Goal: Transaction & Acquisition: Purchase product/service

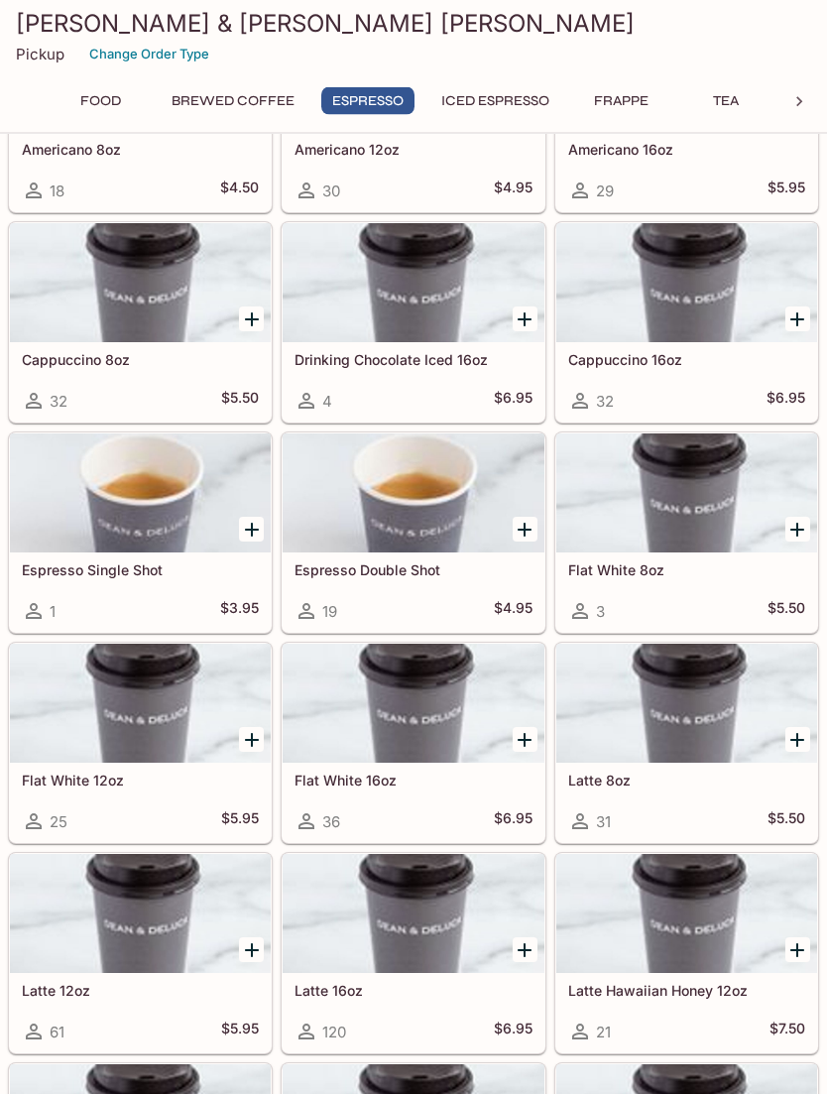
scroll to position [1479, 0]
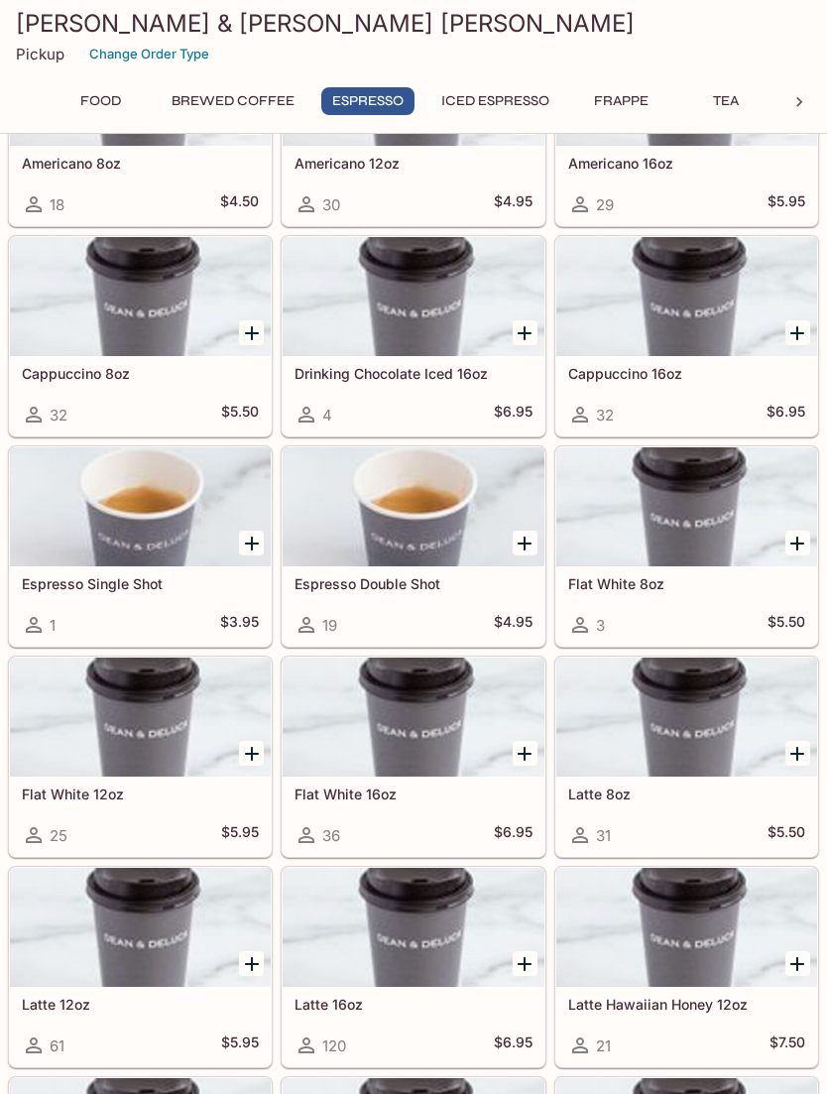
click at [796, 339] on icon "Add Cappuccino 16oz" at bounding box center [797, 333] width 24 height 24
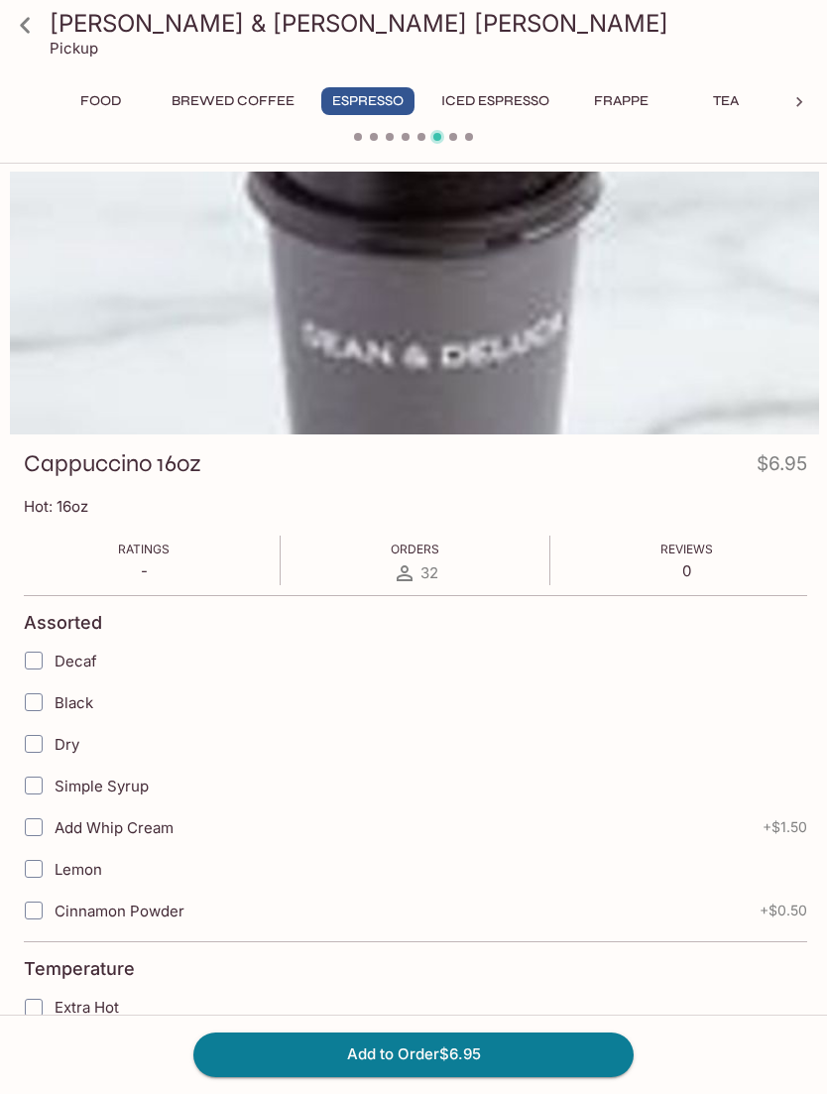
click at [38, 1008] on input "Extra Hot" at bounding box center [34, 1008] width 40 height 40
checkbox input "true"
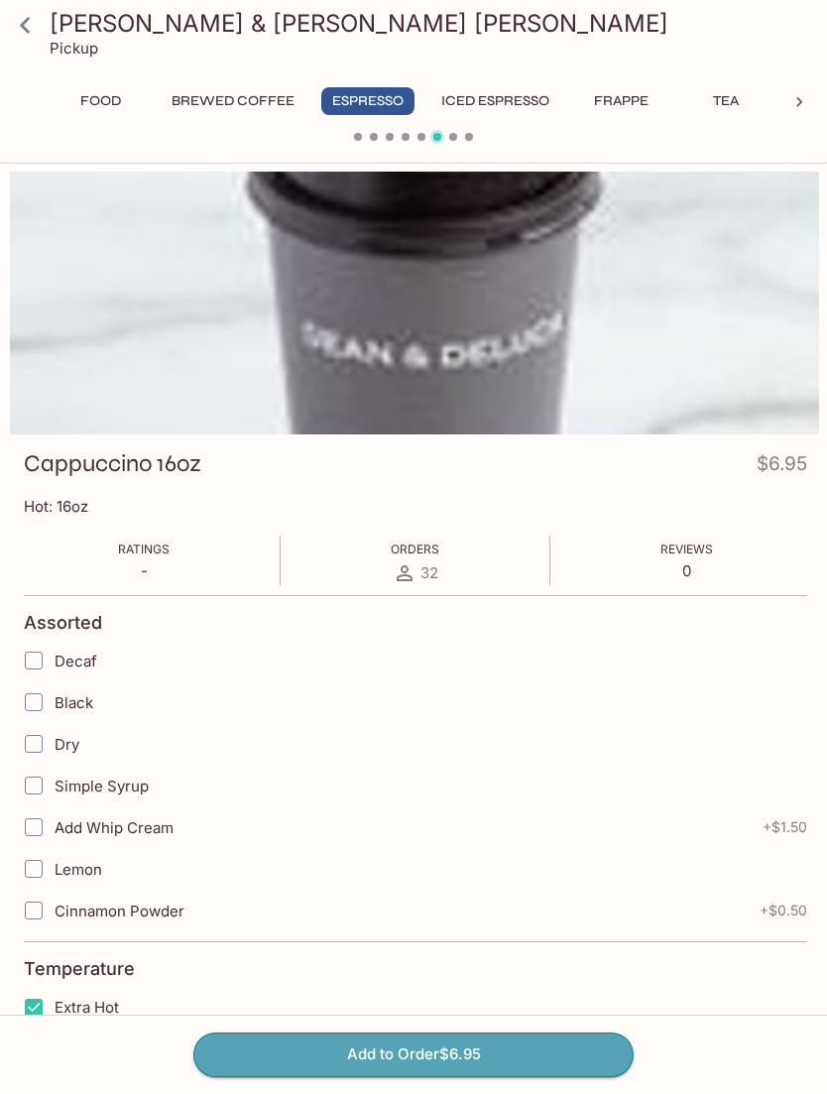
click at [382, 1076] on button "Add to Order $6.95" at bounding box center [413, 1054] width 440 height 44
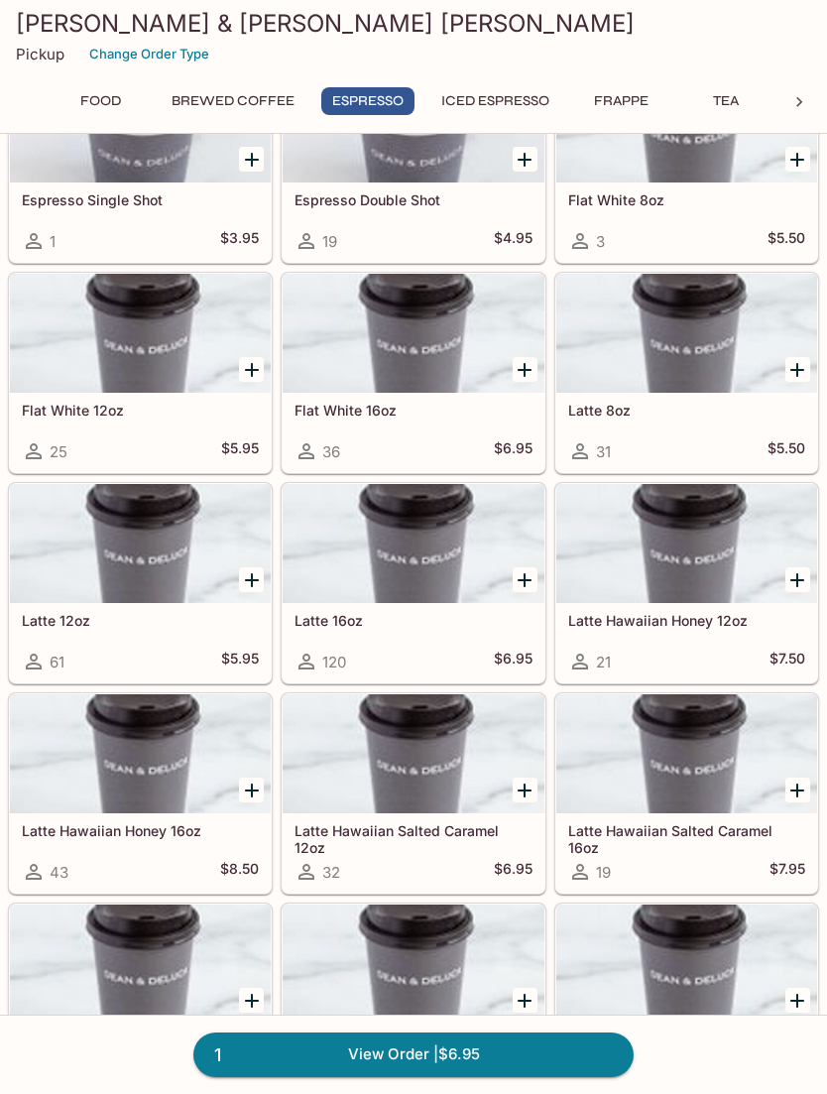
scroll to position [1863, 0]
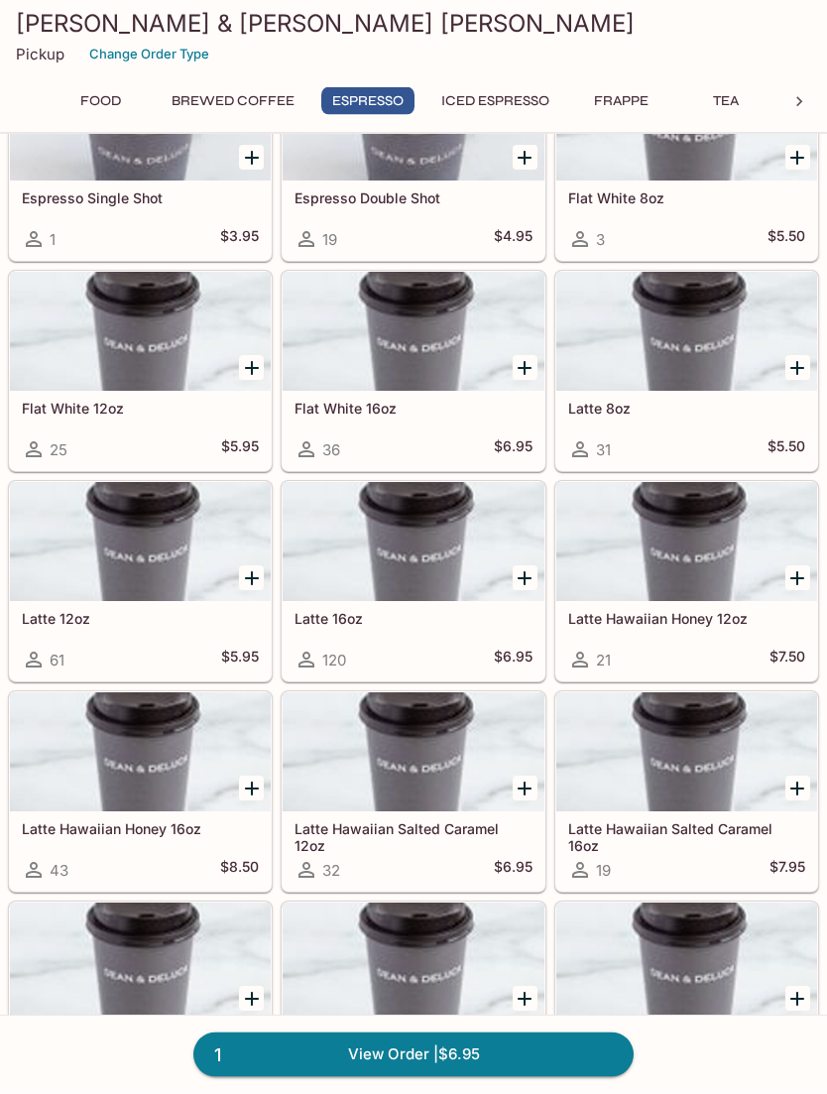
click at [515, 357] on icon "Add Flat White 16oz" at bounding box center [525, 369] width 24 height 24
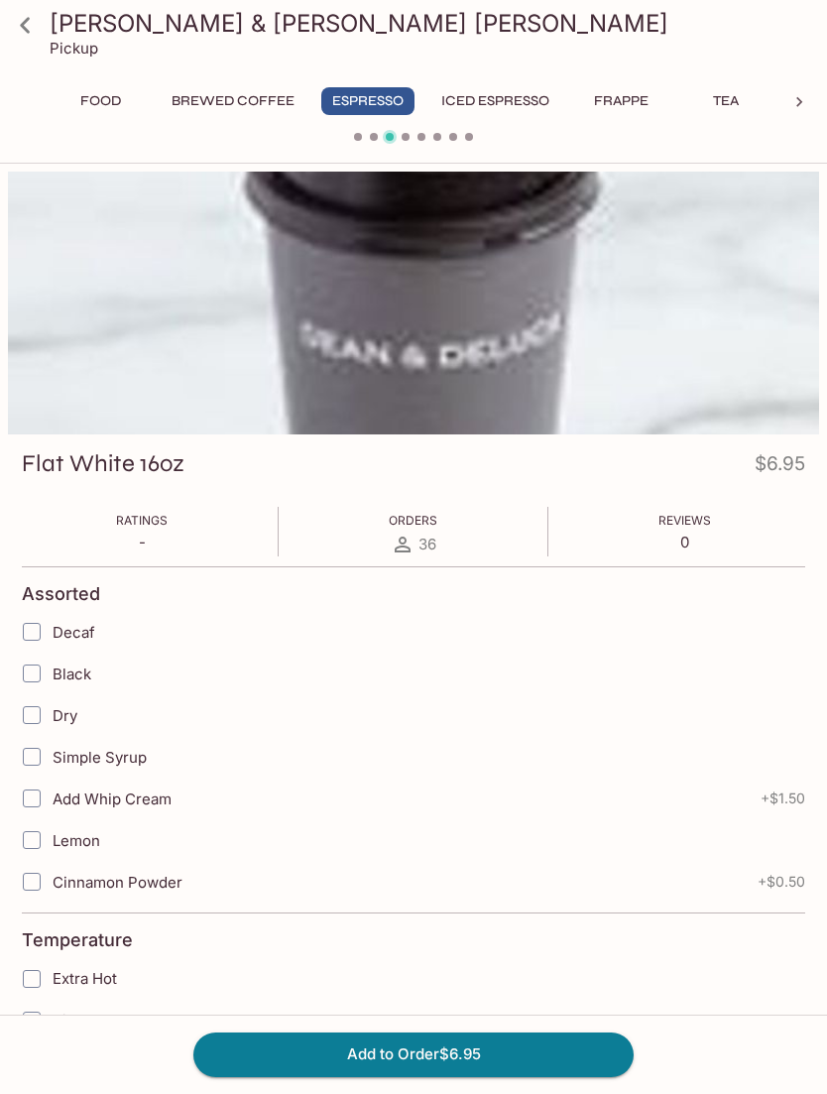
click at [37, 982] on input "Extra Hot" at bounding box center [32, 979] width 40 height 40
checkbox input "true"
click at [329, 1076] on button "Add to Order $6.95" at bounding box center [413, 1054] width 440 height 44
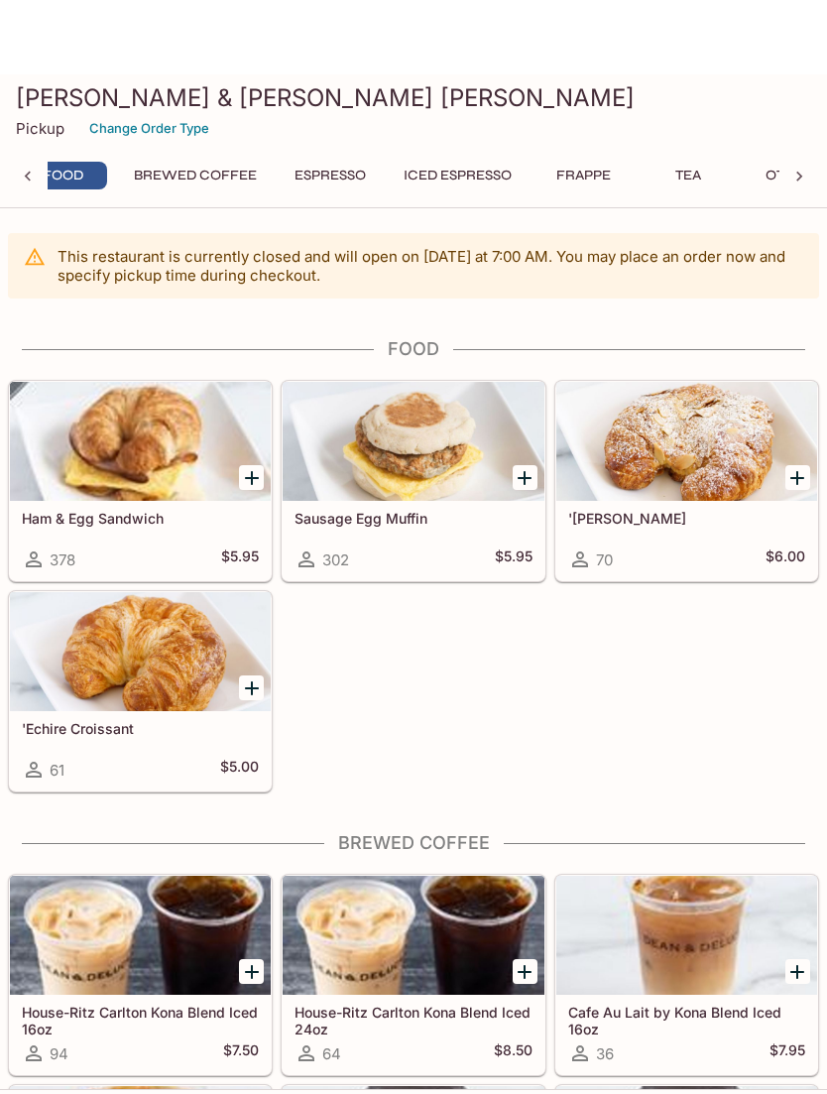
scroll to position [0, 8]
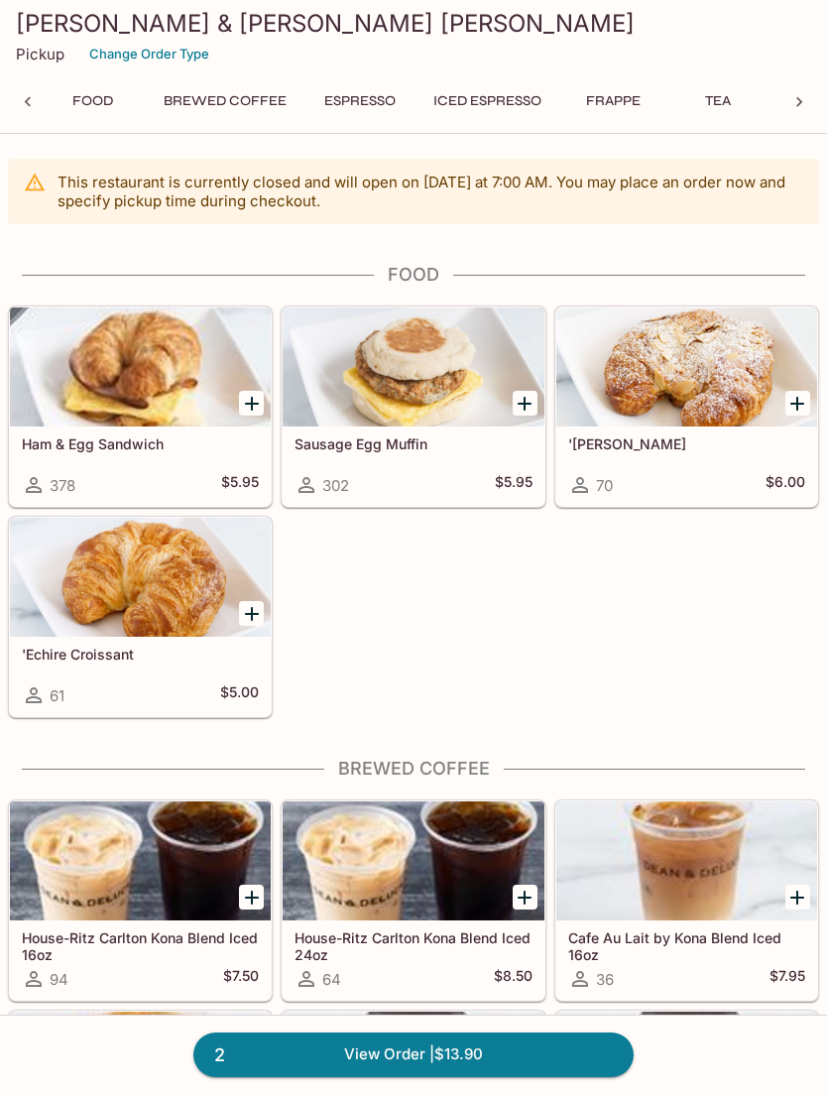
click at [507, 381] on div at bounding box center [413, 366] width 261 height 119
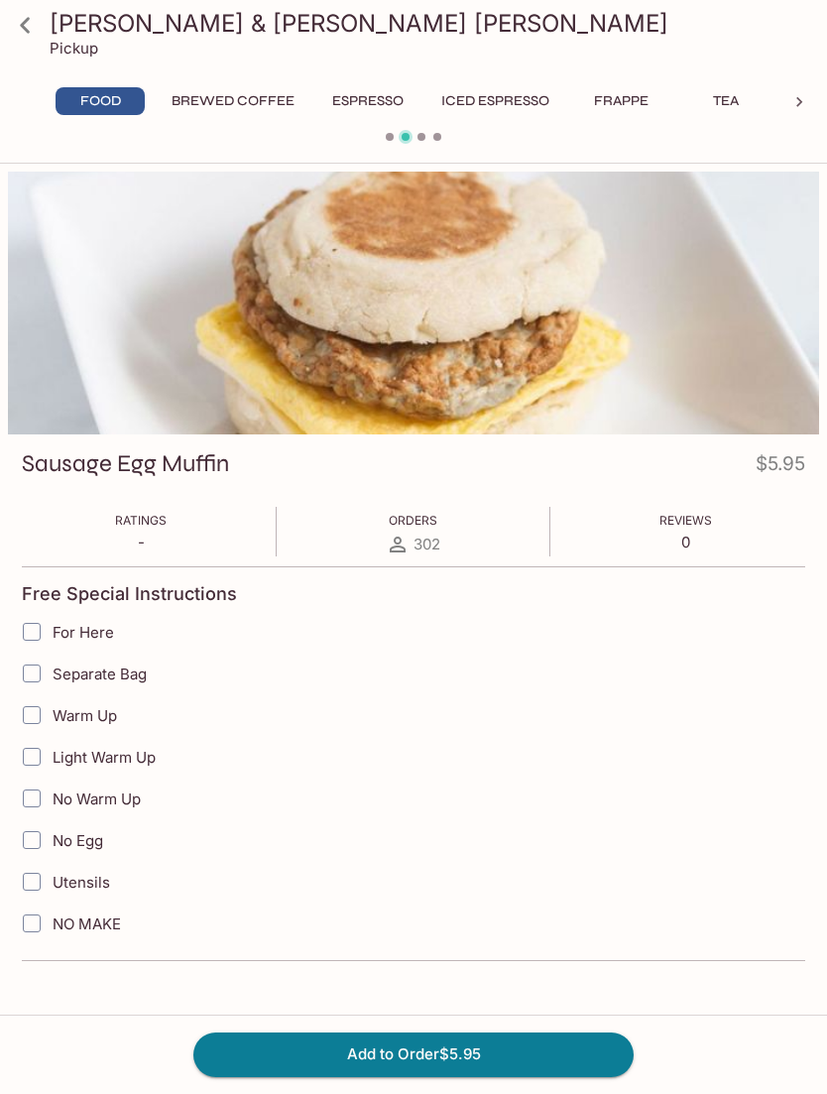
click at [37, 709] on input "Warm Up" at bounding box center [32, 715] width 40 height 40
checkbox input "true"
click at [386, 1057] on button "Add to Order $5.95" at bounding box center [413, 1054] width 440 height 44
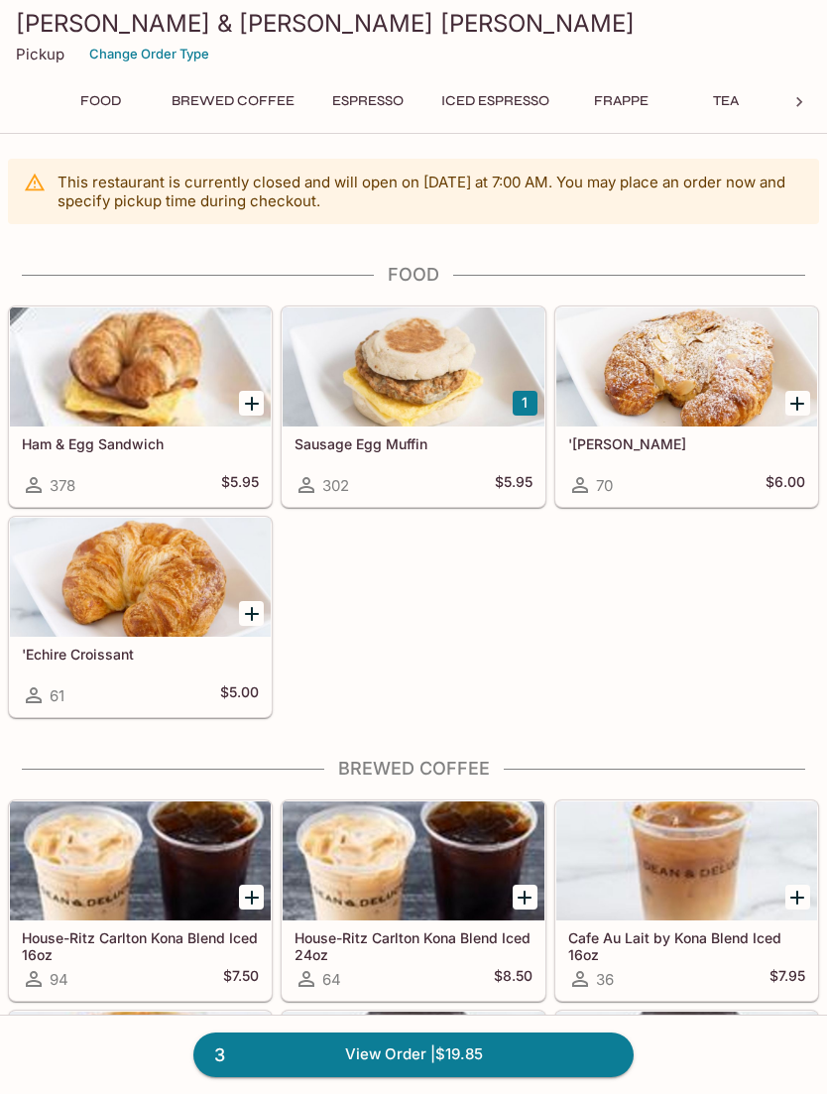
click at [376, 1054] on link "3 View Order | $19.85" at bounding box center [413, 1054] width 440 height 44
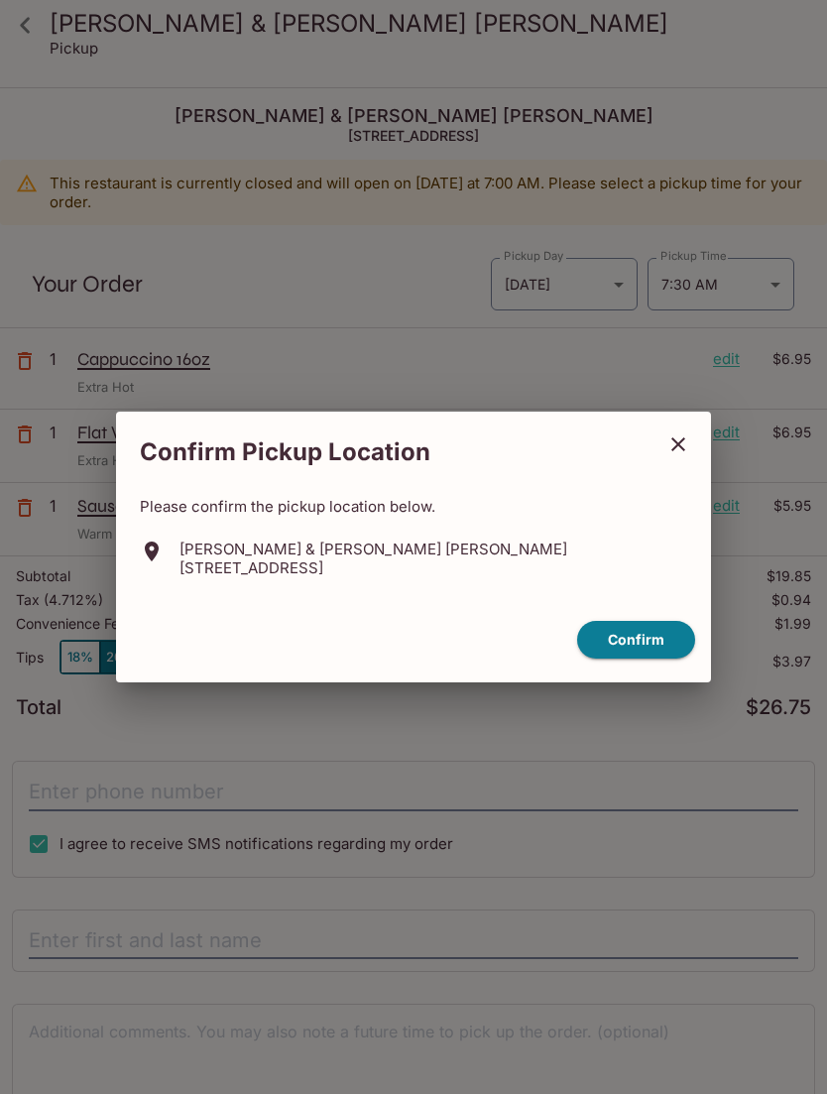
click at [759, 262] on div "Confirm Pickup Location Please confirm the pickup location below. [PERSON_NAME]…" at bounding box center [413, 547] width 827 height 1094
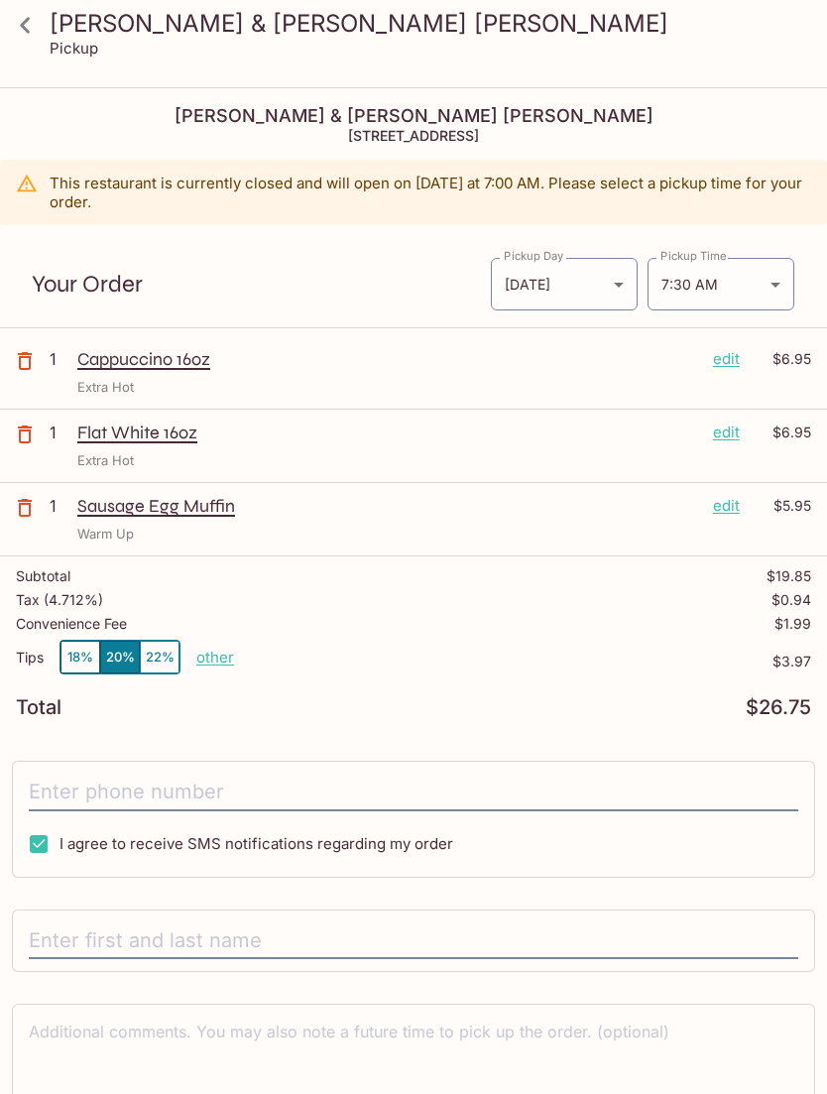
click at [762, 273] on body "[PERSON_NAME] & [PERSON_NAME] [PERSON_NAME] Pickup [PERSON_NAME] & [PERSON_NAME…" at bounding box center [413, 636] width 827 height 1094
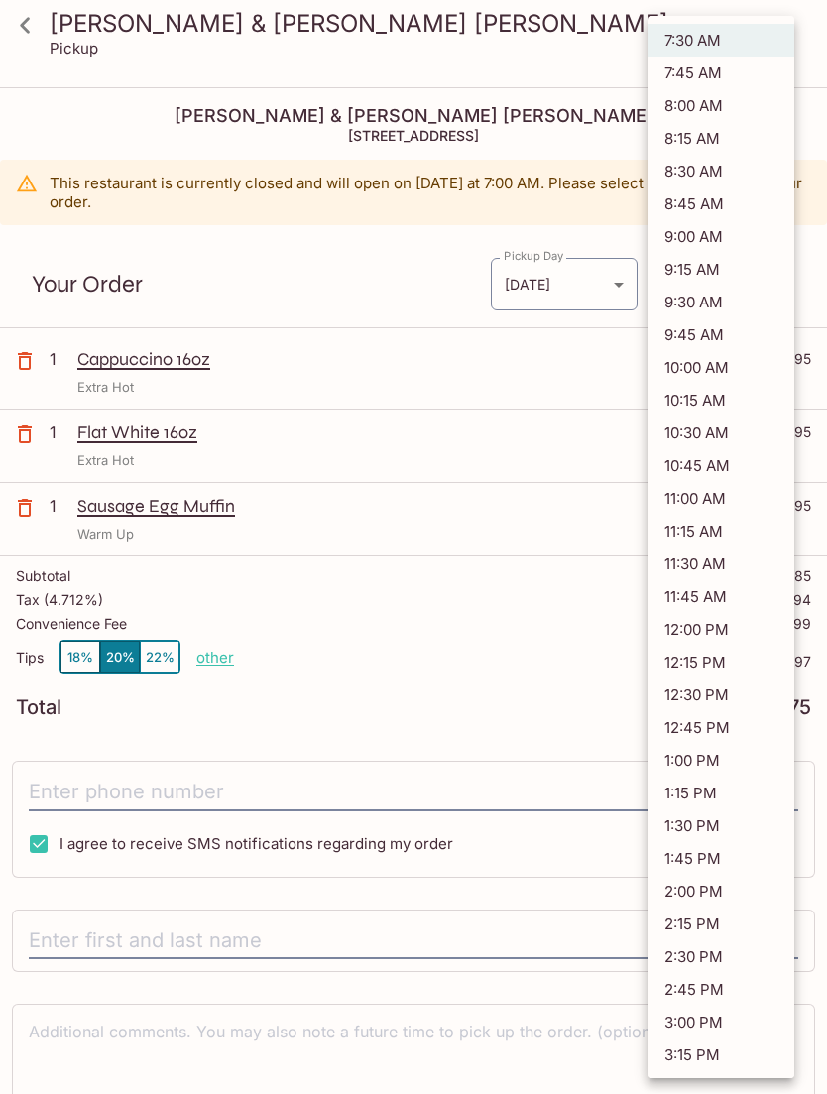
click at [410, 651] on div at bounding box center [413, 547] width 827 height 1094
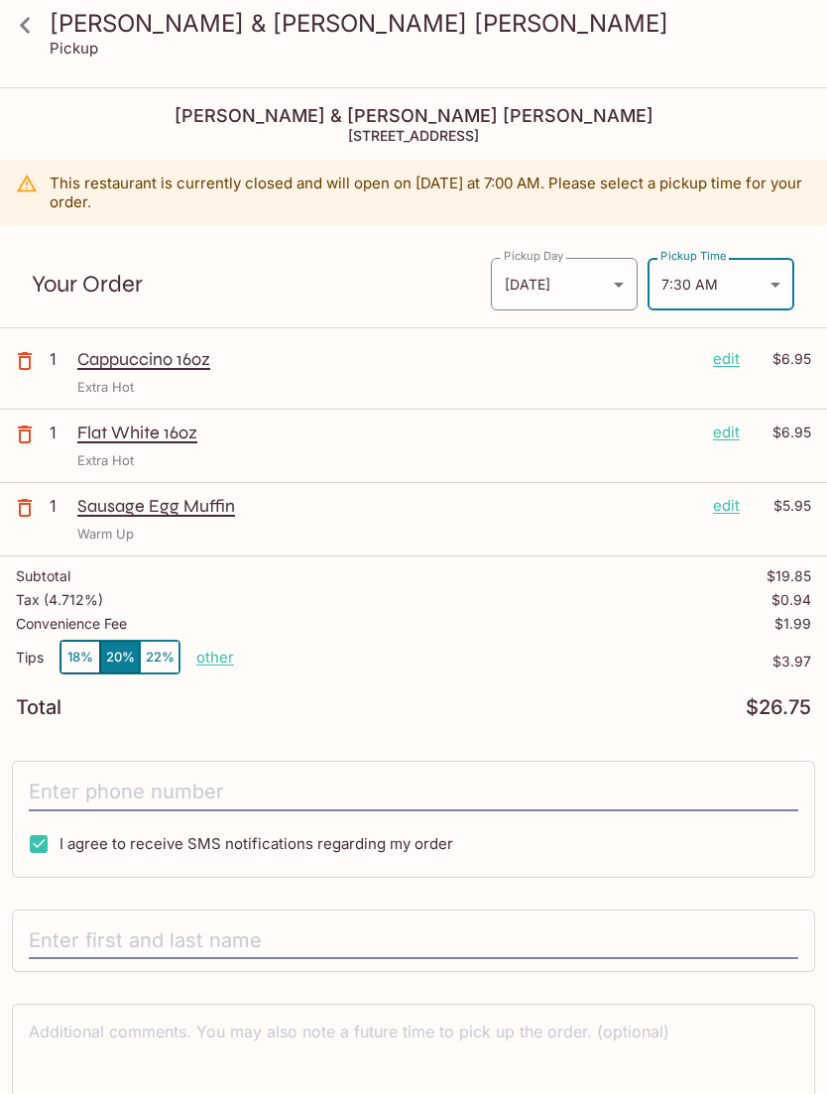
click at [73, 653] on button "18%" at bounding box center [80, 657] width 40 height 33
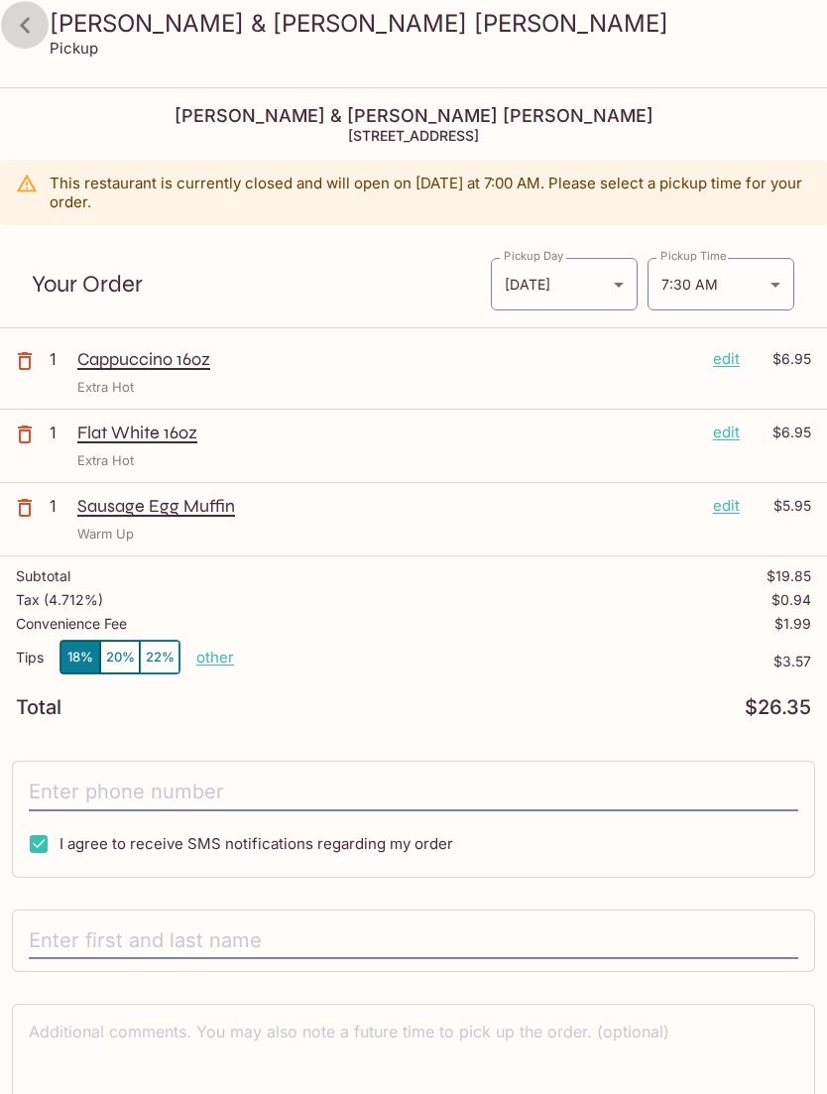
click at [31, 20] on icon at bounding box center [25, 25] width 35 height 35
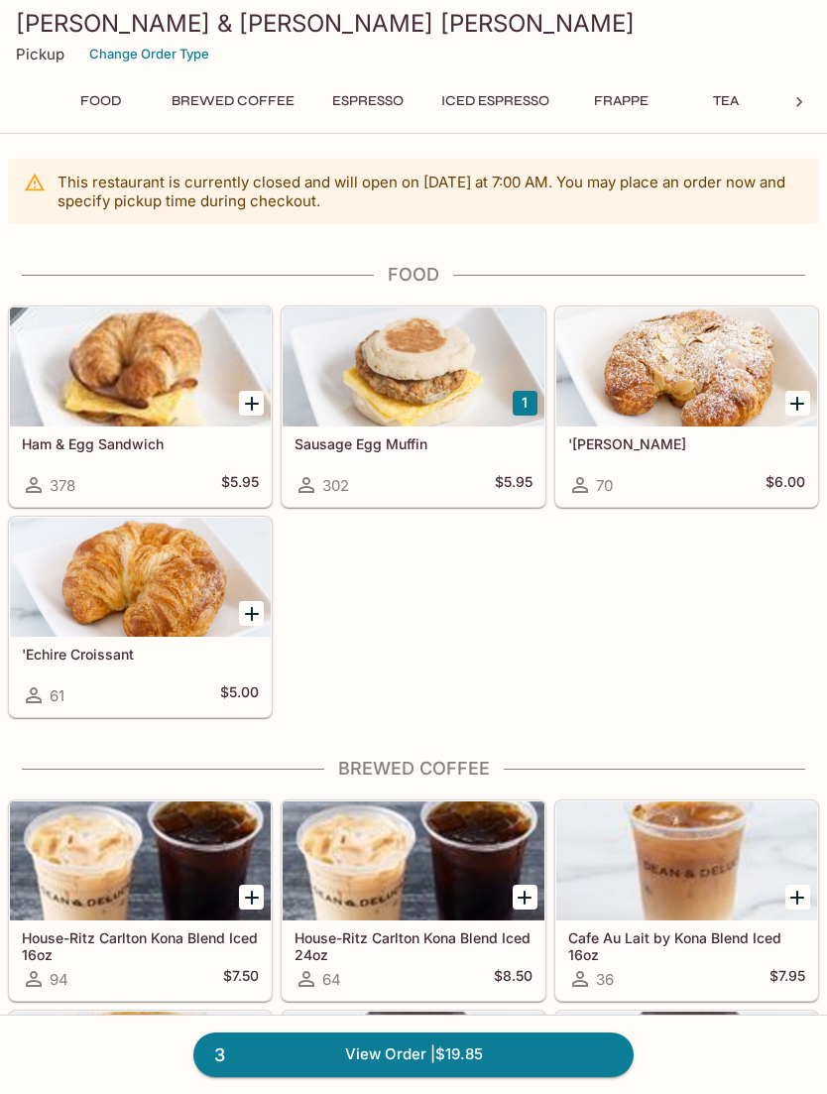
click at [160, 50] on button "Change Order Type" at bounding box center [149, 54] width 138 height 31
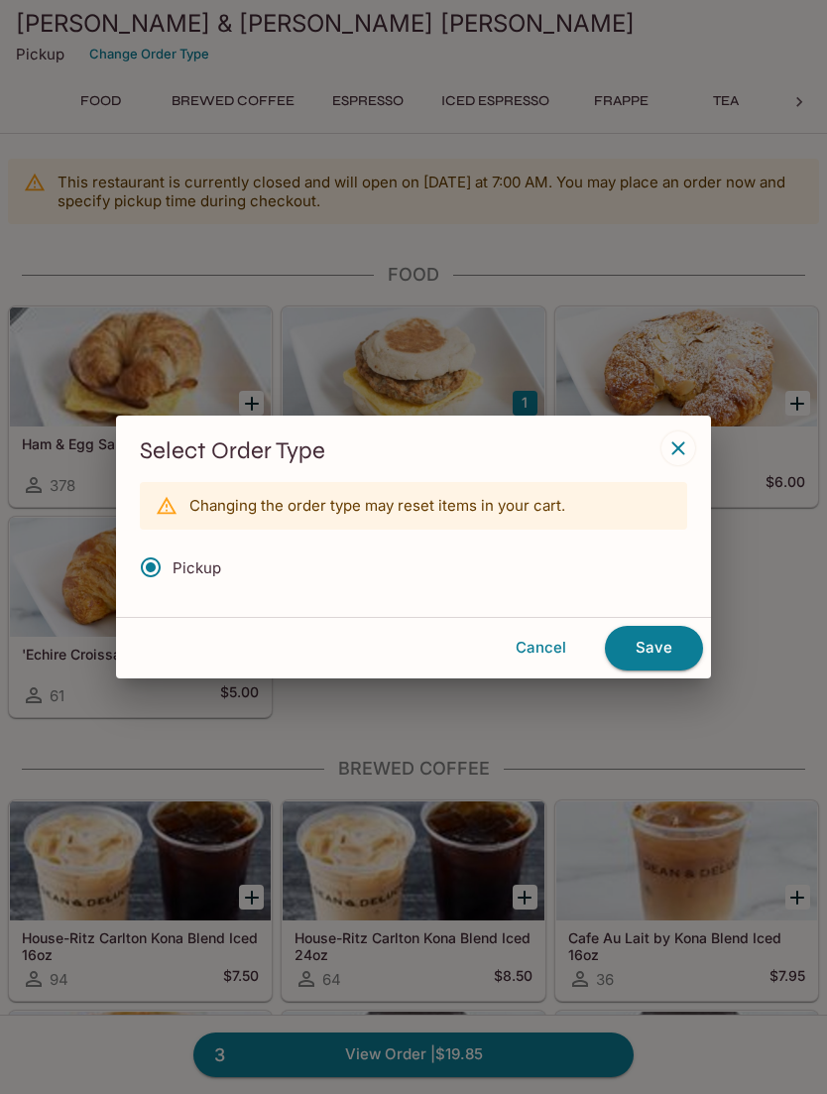
click at [537, 651] on button "Cancel" at bounding box center [541, 648] width 112 height 42
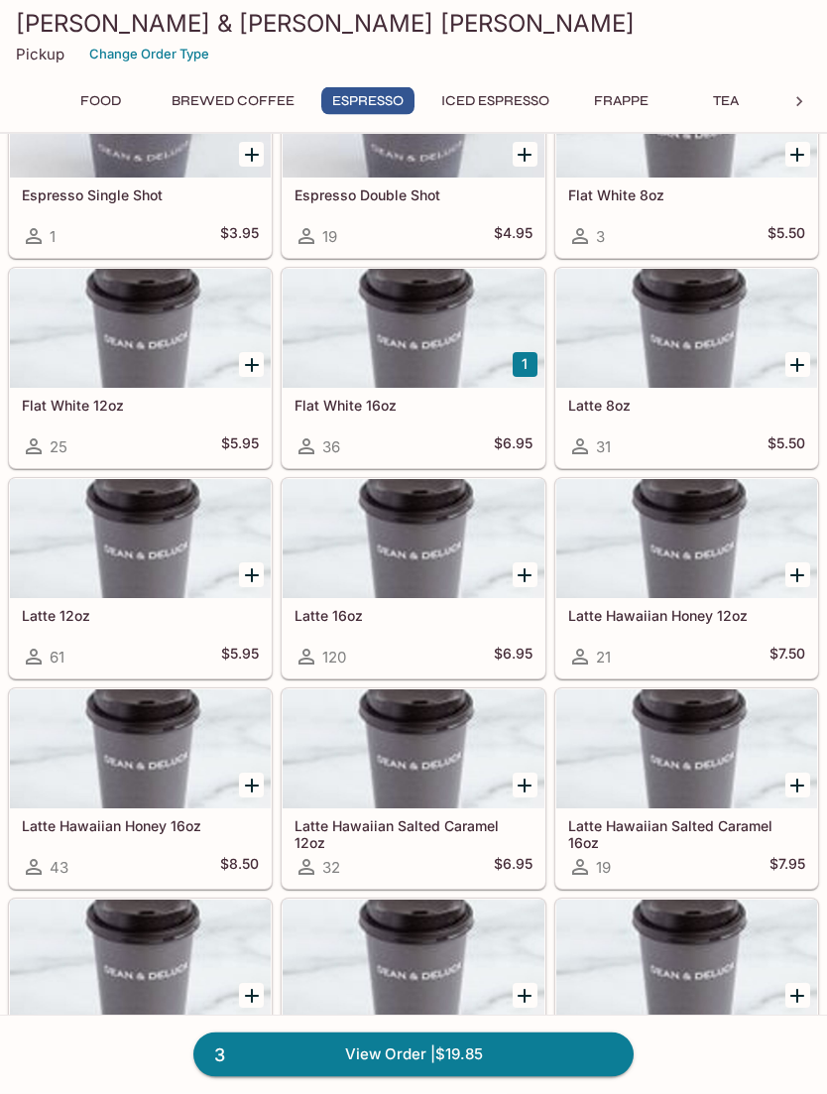
scroll to position [1770, 0]
click at [404, 1076] on link "3 View Order | $19.85" at bounding box center [413, 1054] width 440 height 44
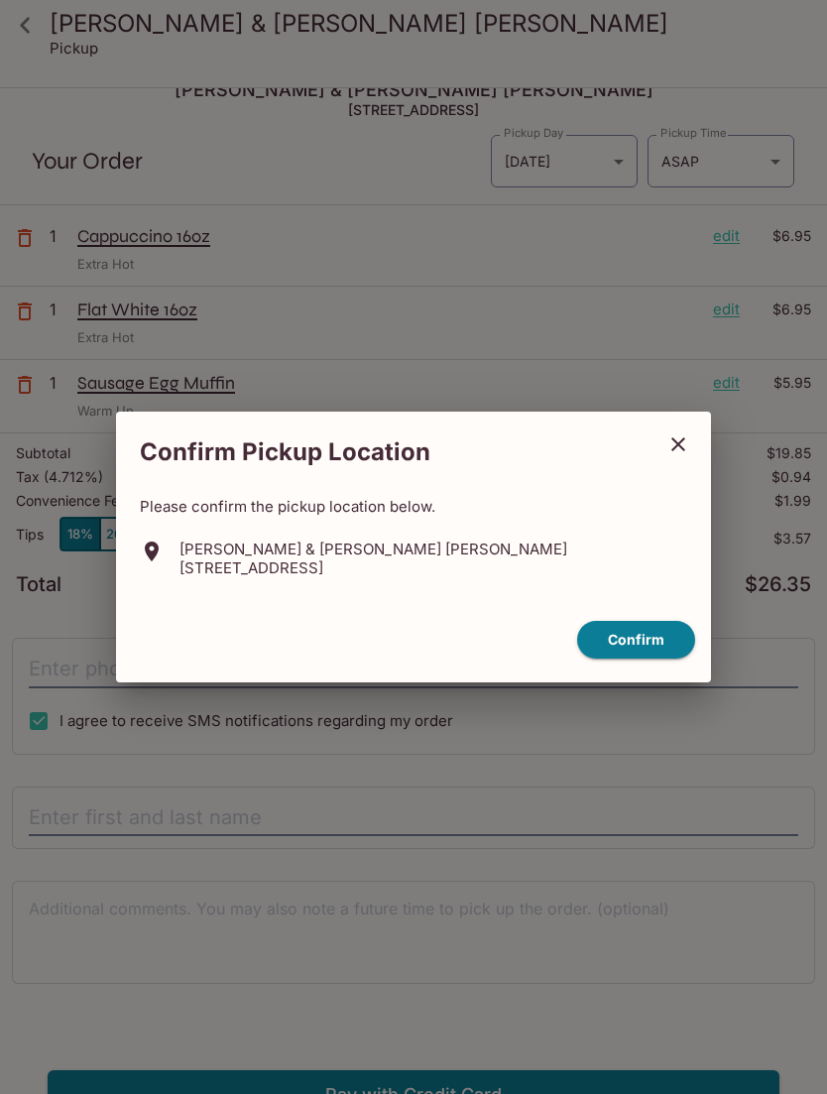
click at [644, 659] on button "Confirm" at bounding box center [636, 640] width 118 height 39
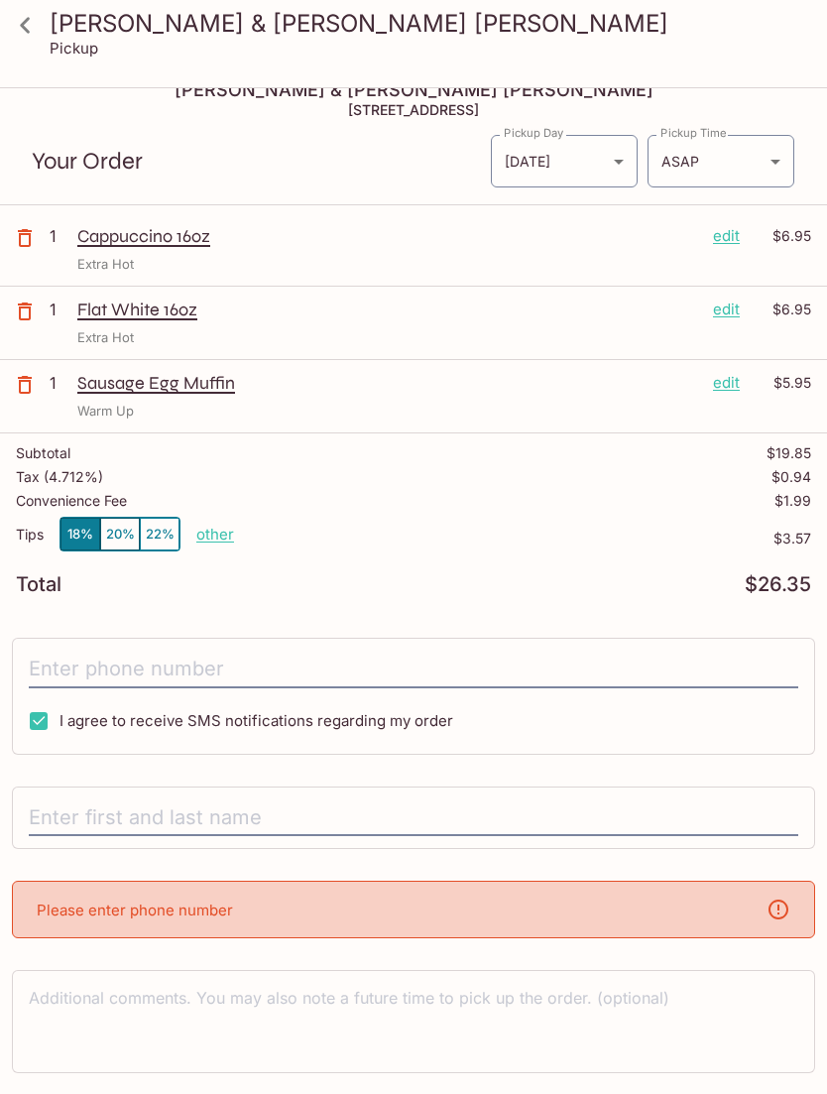
click at [125, 908] on p "Please enter phone number" at bounding box center [135, 909] width 196 height 19
click at [278, 799] on input "text" at bounding box center [414, 818] width 770 height 38
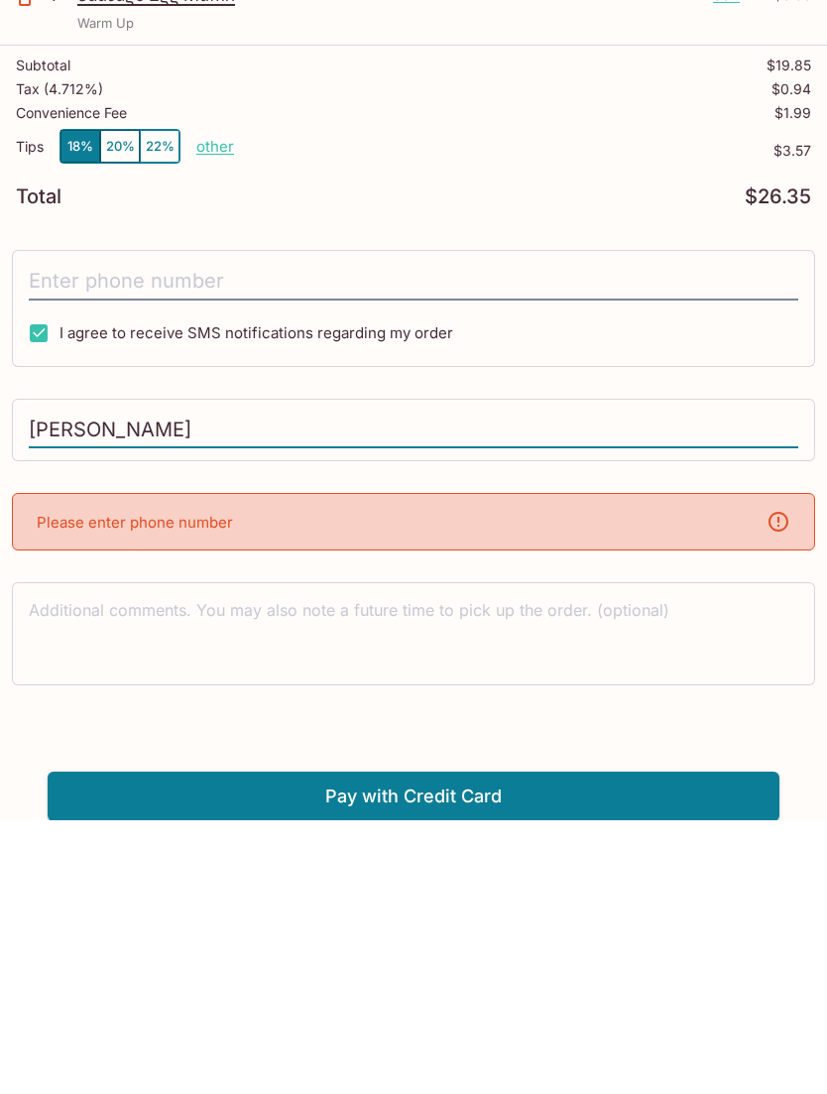
type input "Amy McDowell"
click at [258, 767] on div "Please enter phone number" at bounding box center [413, 796] width 803 height 58
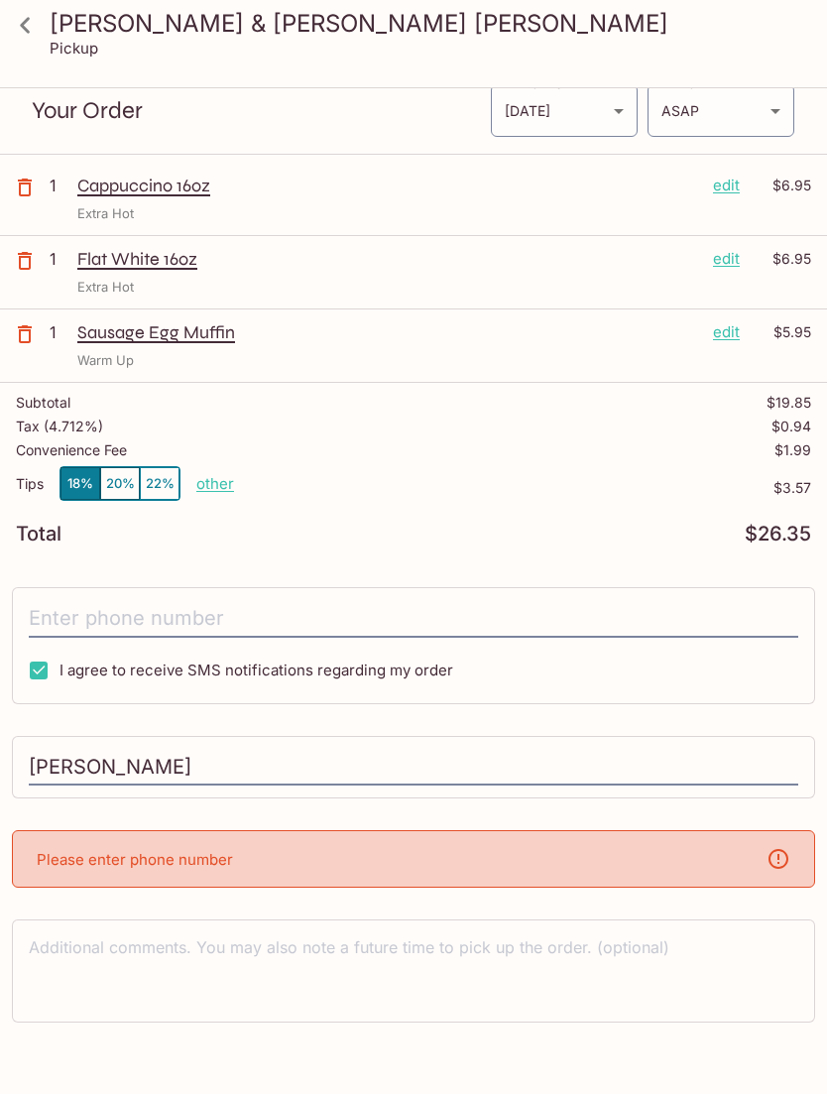
click at [415, 847] on div "Please enter phone number" at bounding box center [413, 859] width 803 height 58
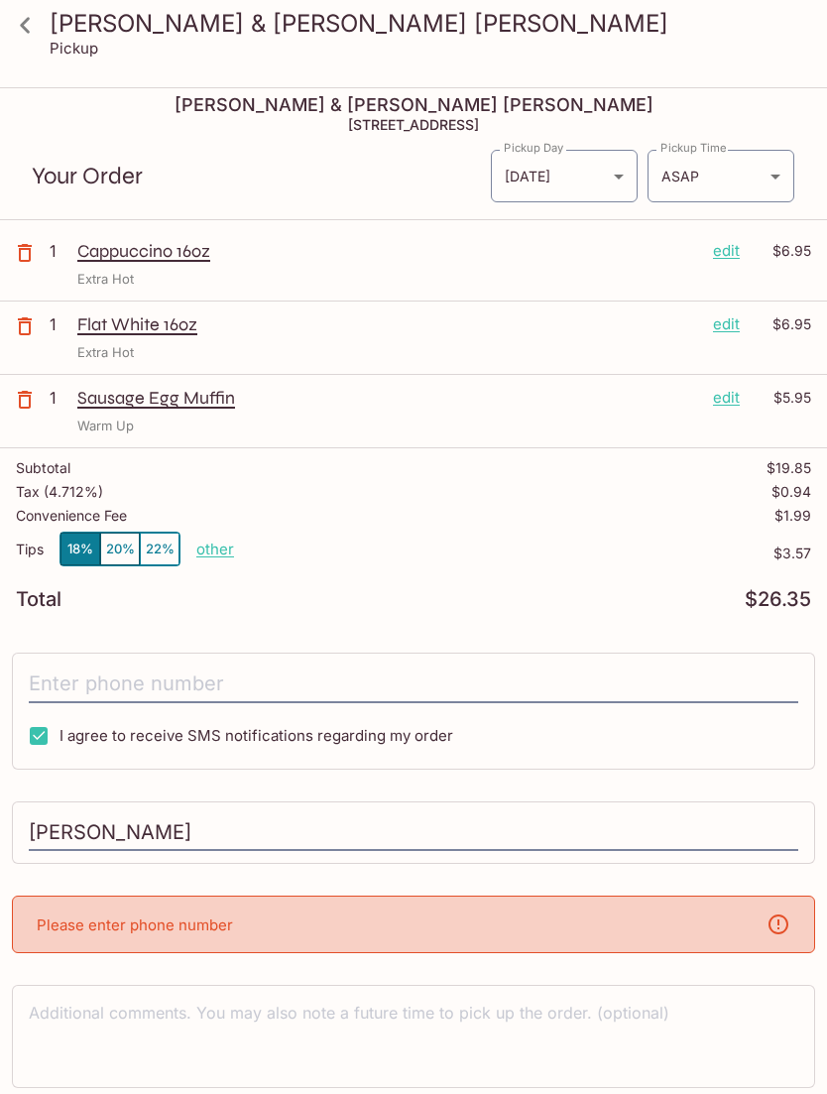
scroll to position [10, 0]
click at [254, 915] on div "Please enter phone number" at bounding box center [413, 925] width 803 height 58
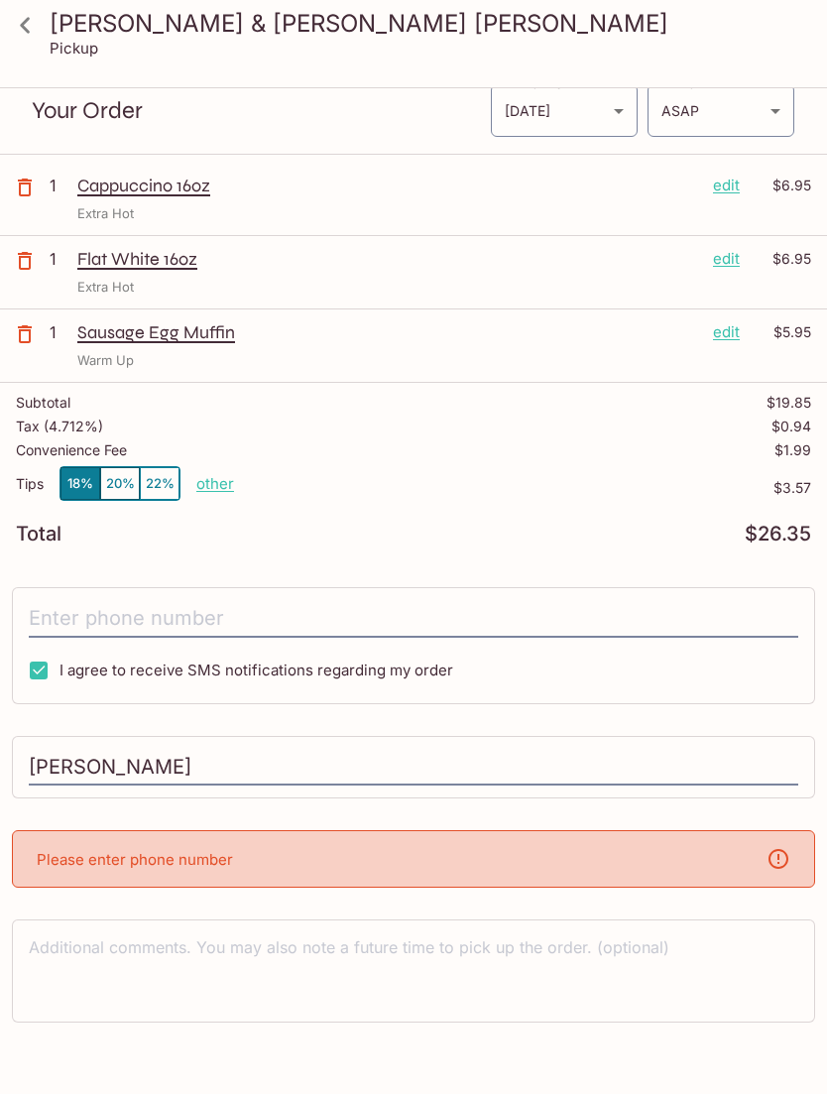
scroll to position [0, 0]
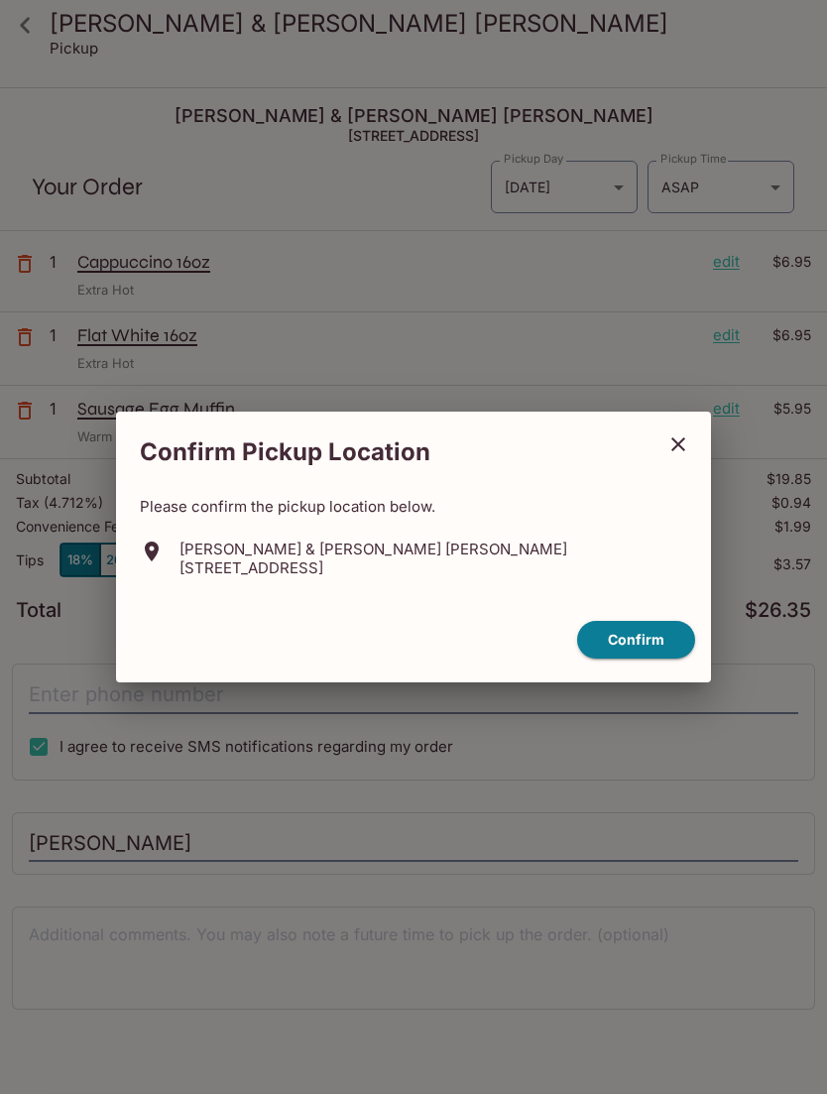
click at [637, 641] on button "Confirm" at bounding box center [636, 640] width 118 height 39
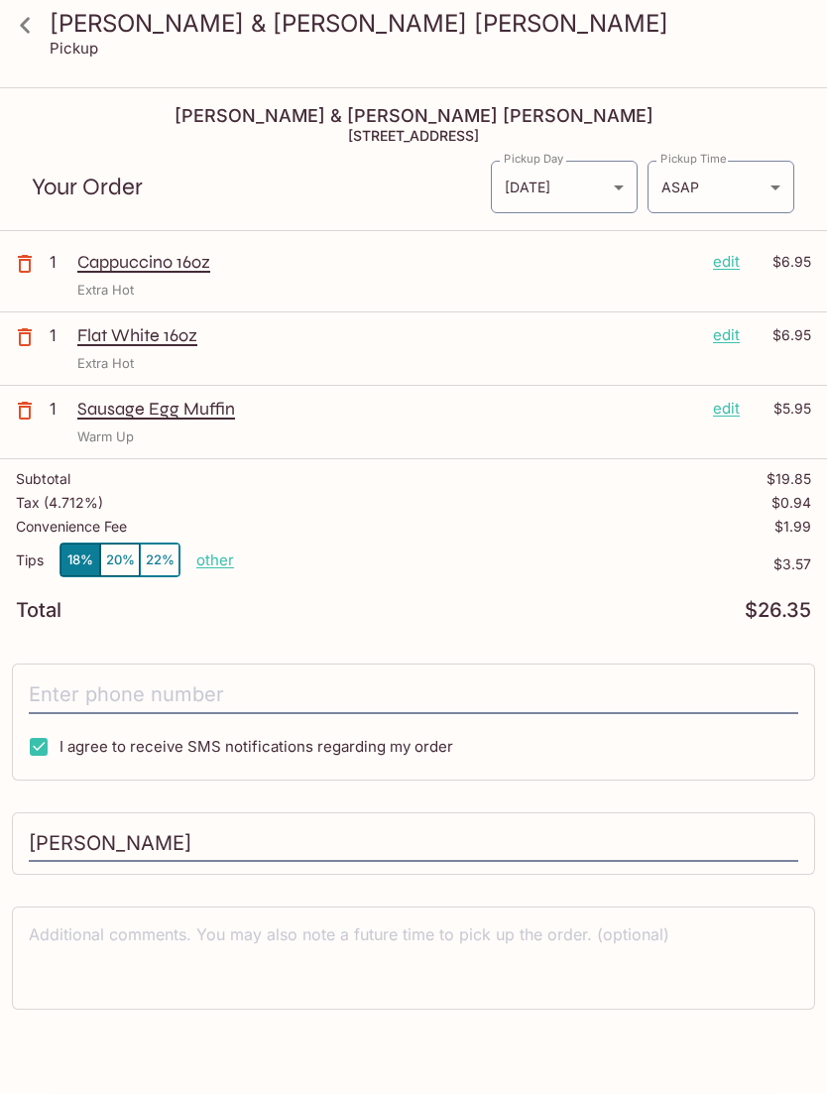
scroll to position [26, 0]
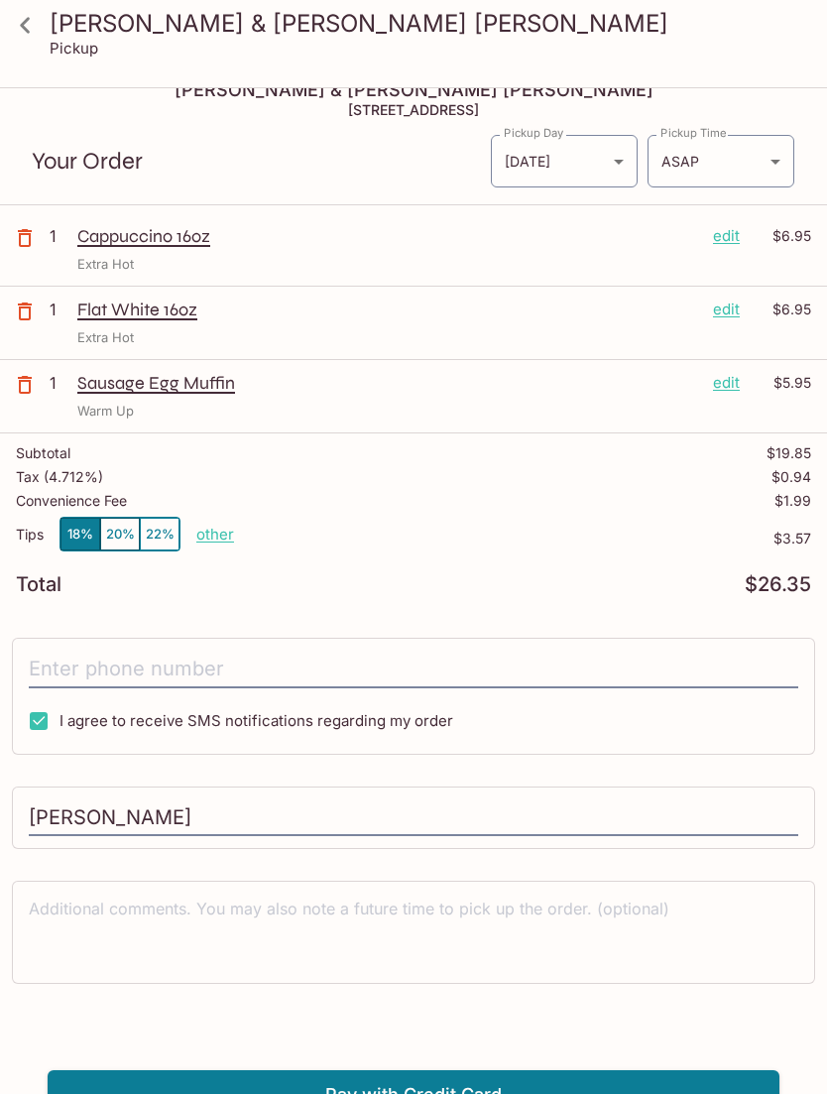
click at [178, 675] on input "tel" at bounding box center [414, 670] width 770 height 38
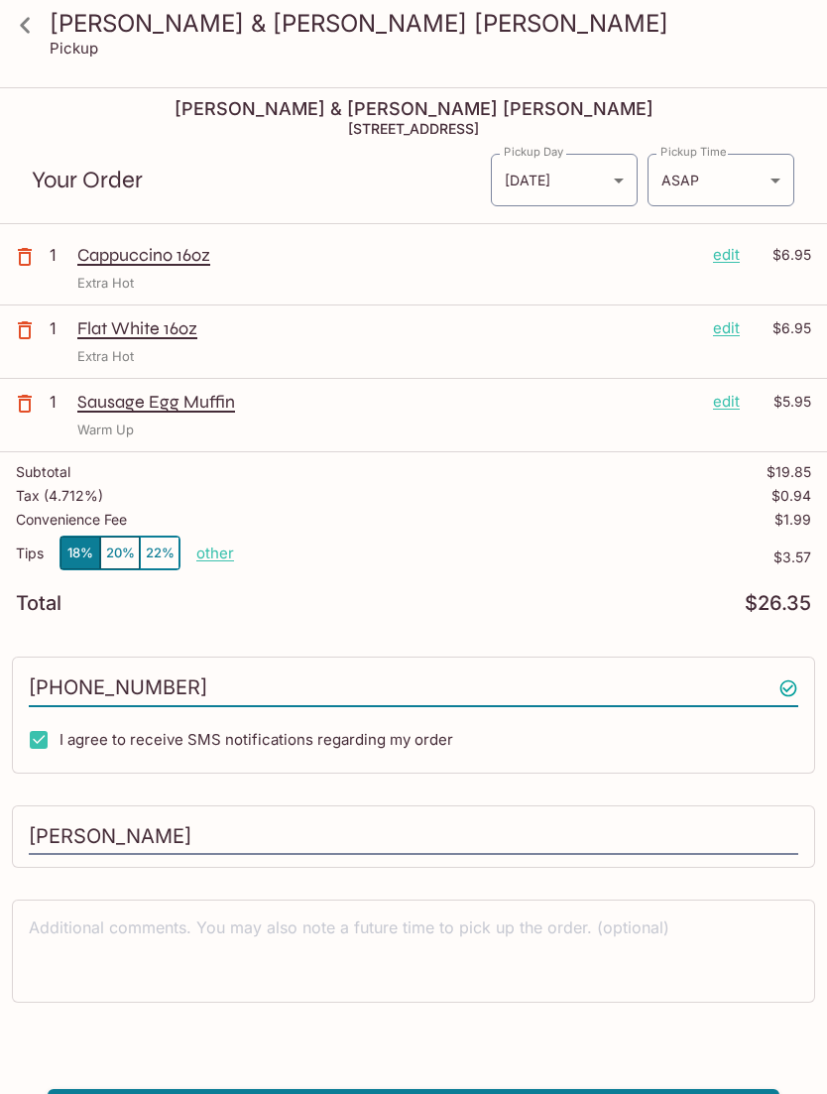
scroll to position [0, 0]
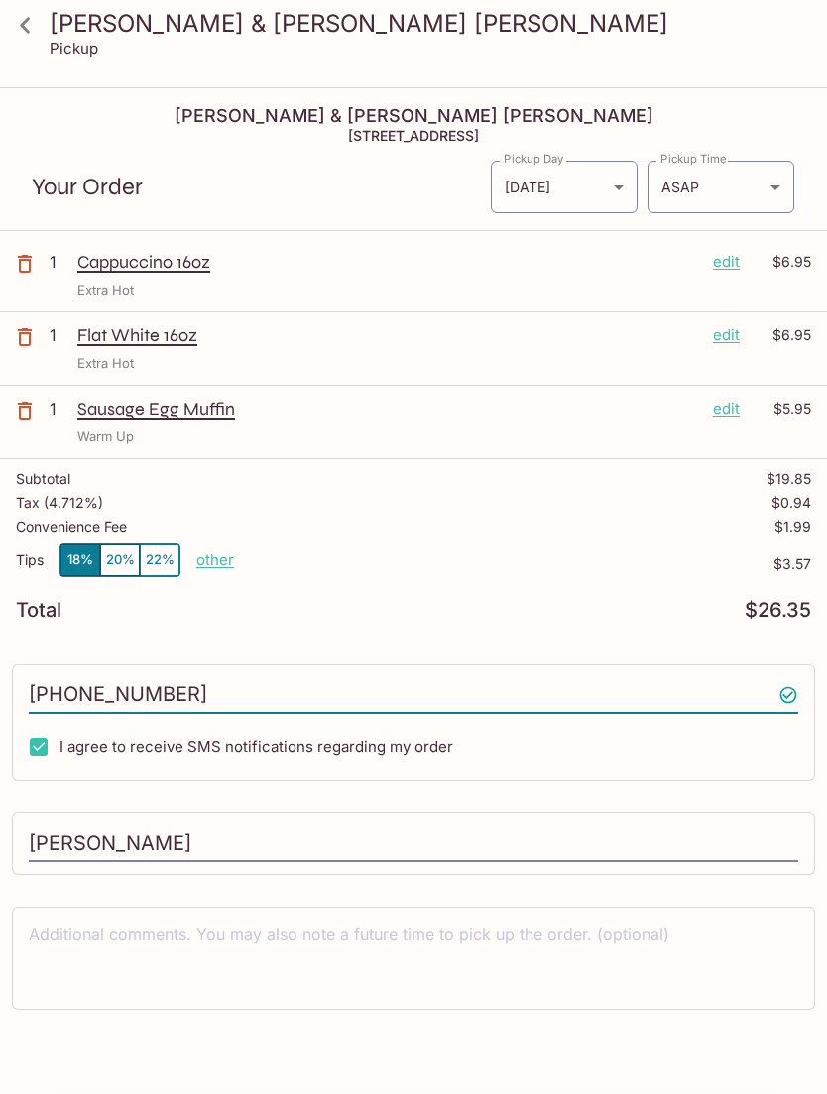
type input "(808) 772-0982"
click at [24, 415] on icon "button" at bounding box center [25, 411] width 24 height 24
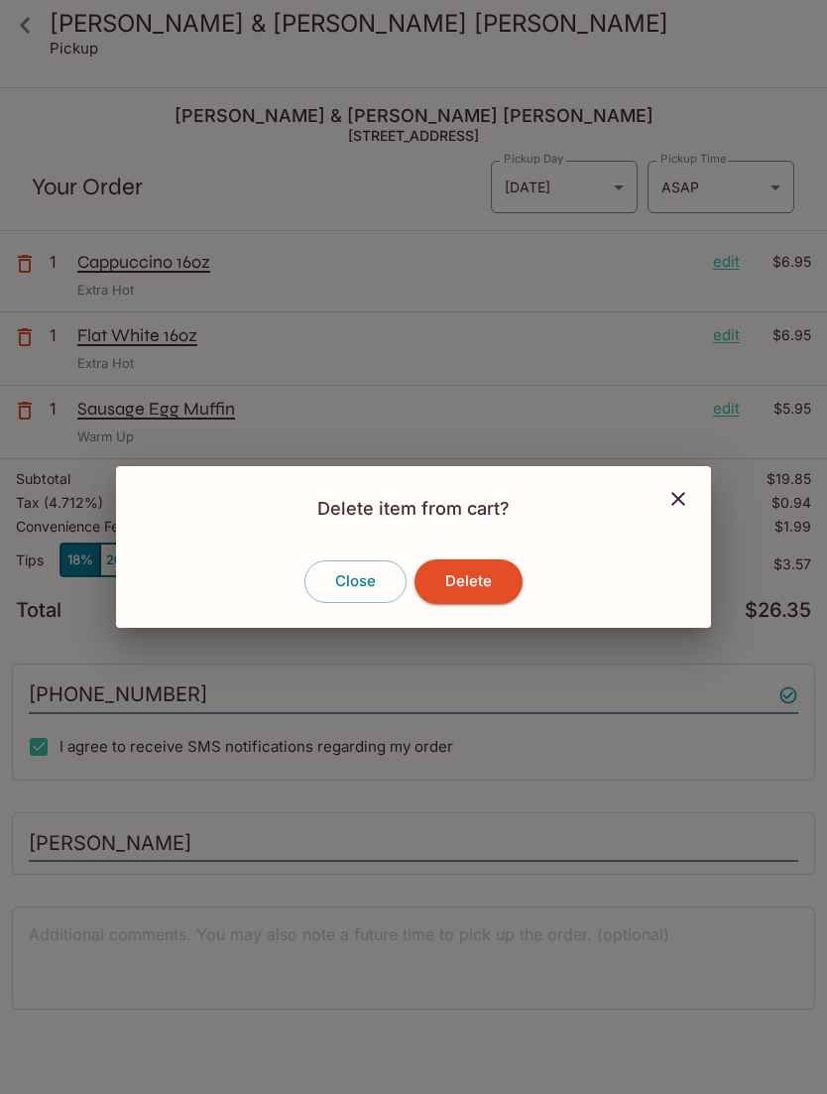
click at [477, 580] on button "Delete" at bounding box center [469, 581] width 108 height 44
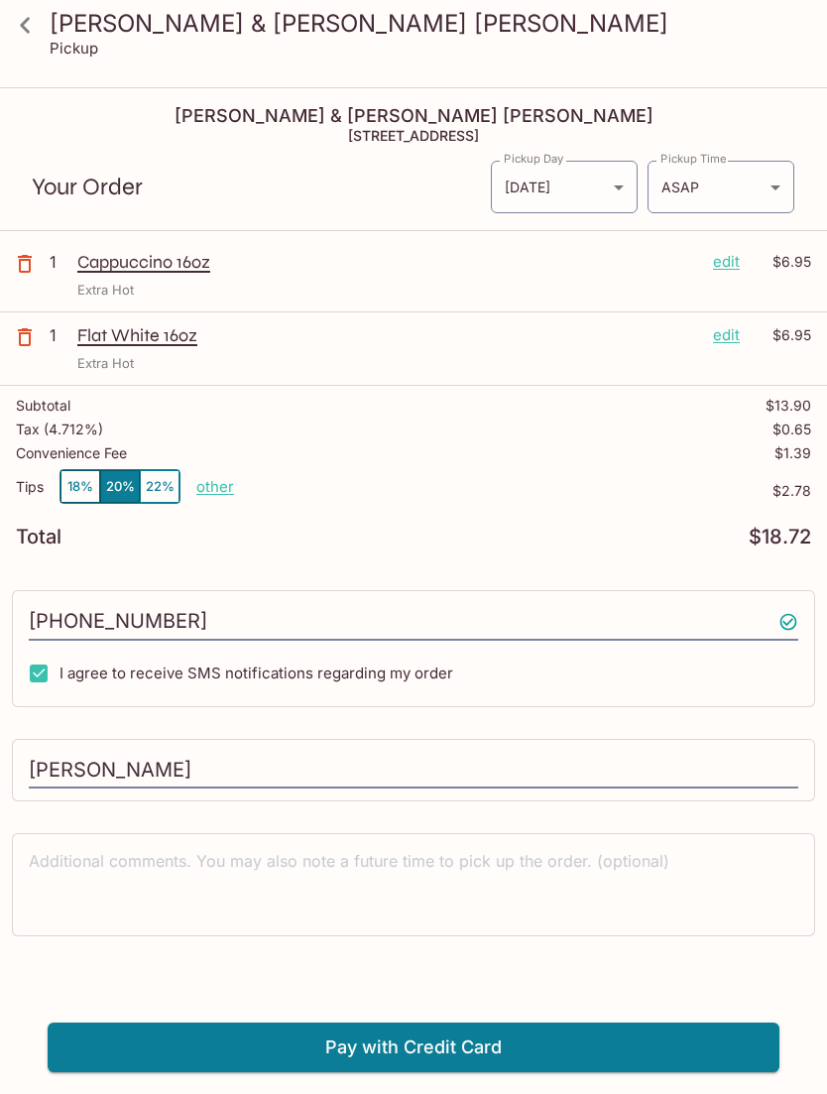
click at [67, 488] on button "18%" at bounding box center [80, 486] width 40 height 33
